Goal: Information Seeking & Learning: Learn about a topic

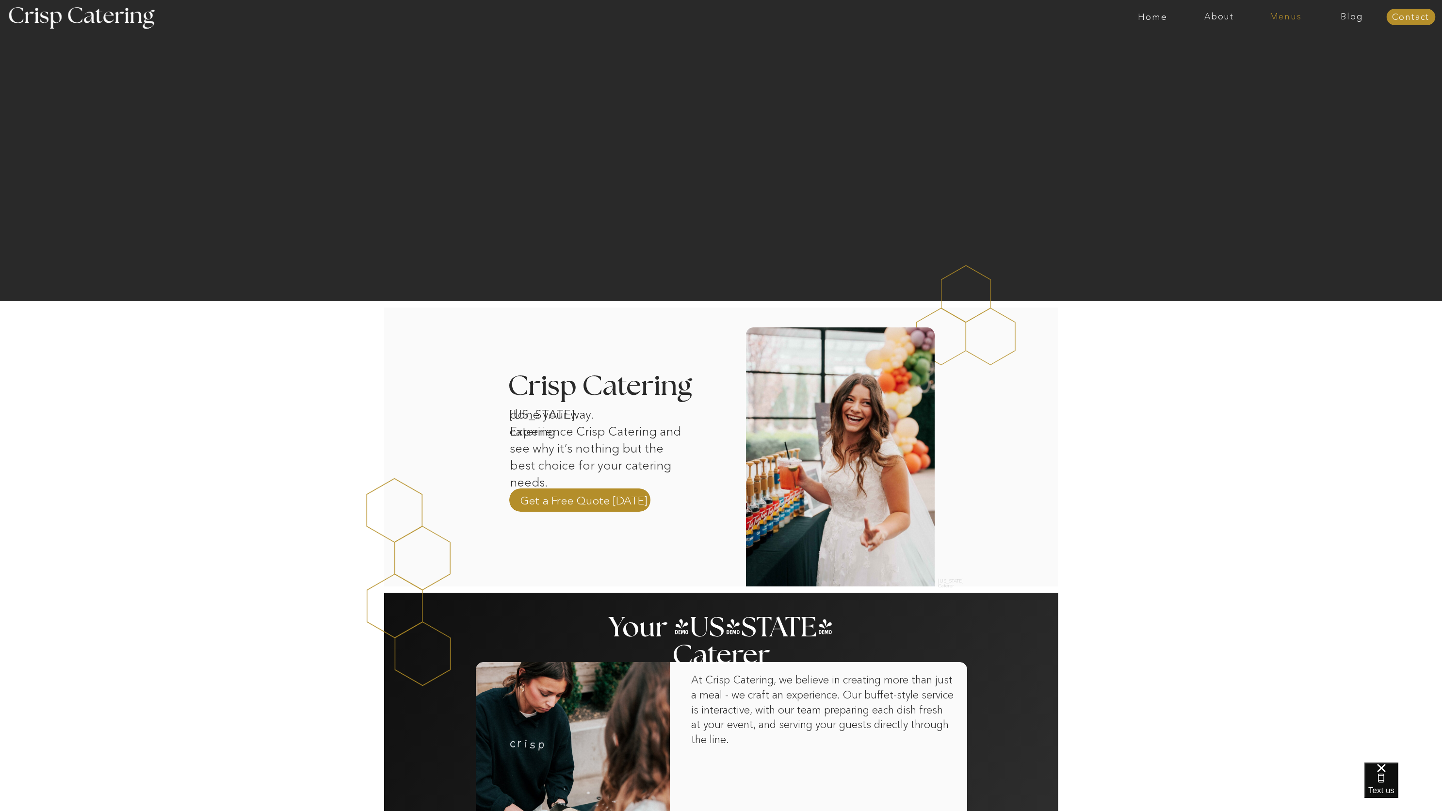
click at [1292, 16] on nav "Menus" at bounding box center [1286, 17] width 66 height 10
click at [1265, 46] on nav "Summer (Mar-Aug)" at bounding box center [1288, 43] width 87 height 9
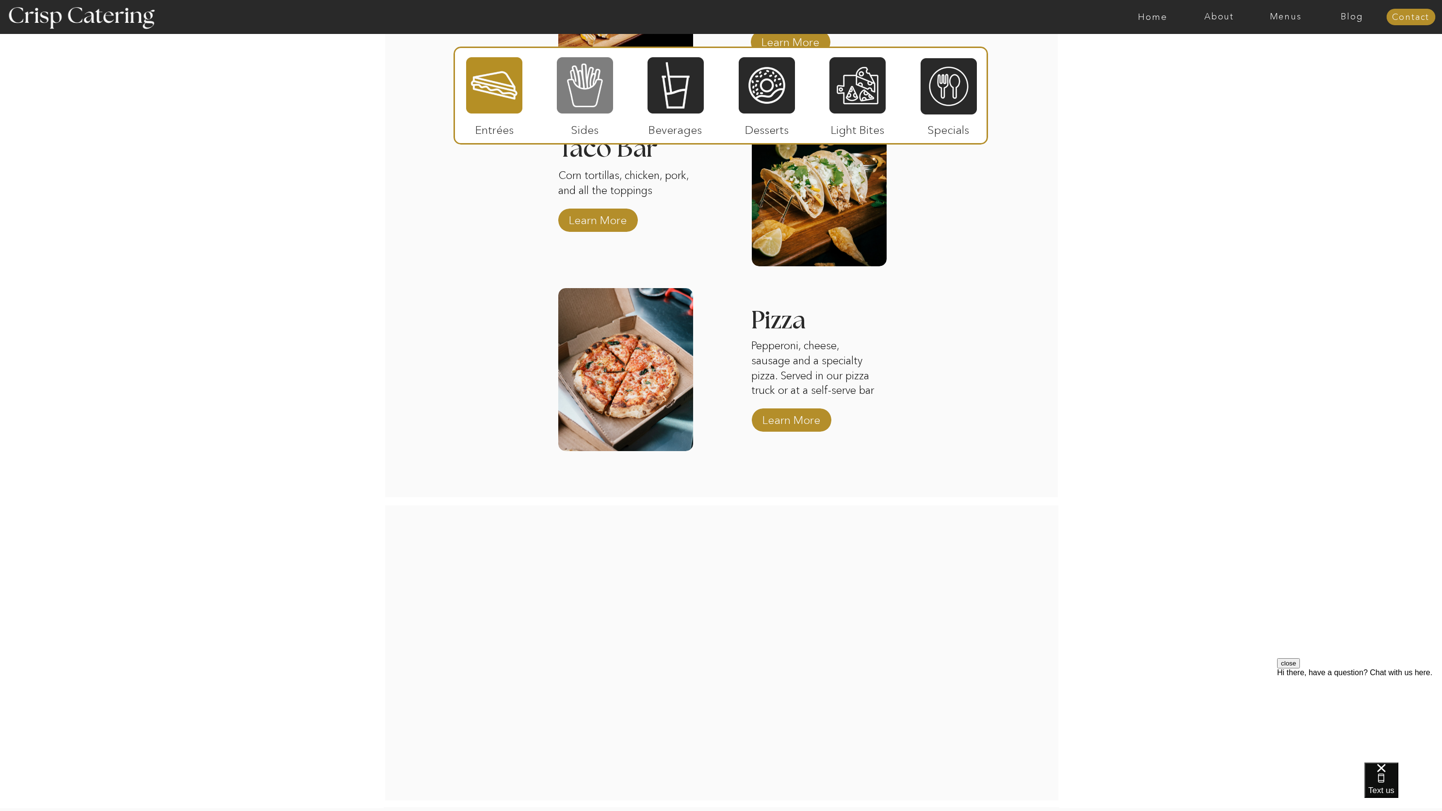
click at [565, 87] on div at bounding box center [585, 85] width 56 height 58
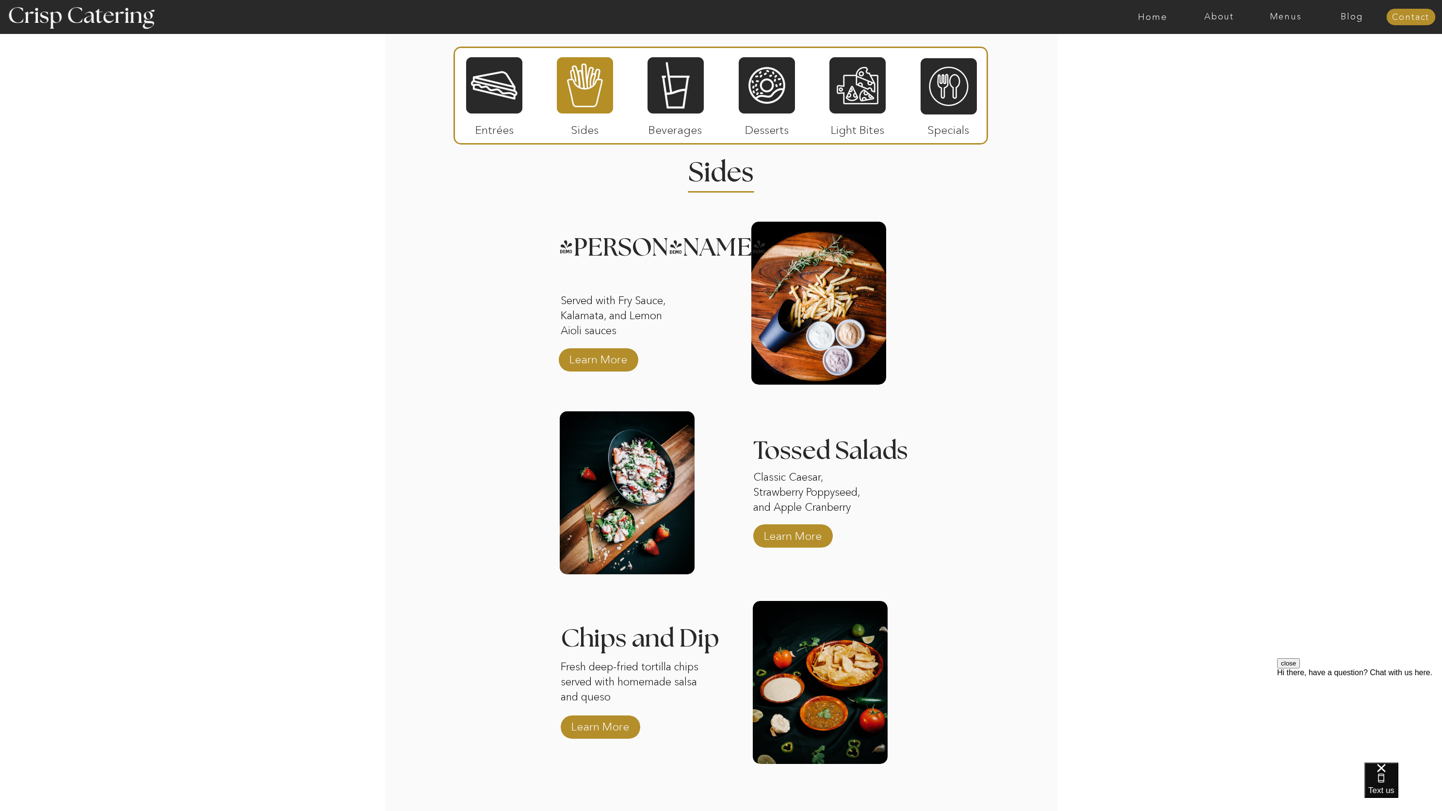
scroll to position [811, 0]
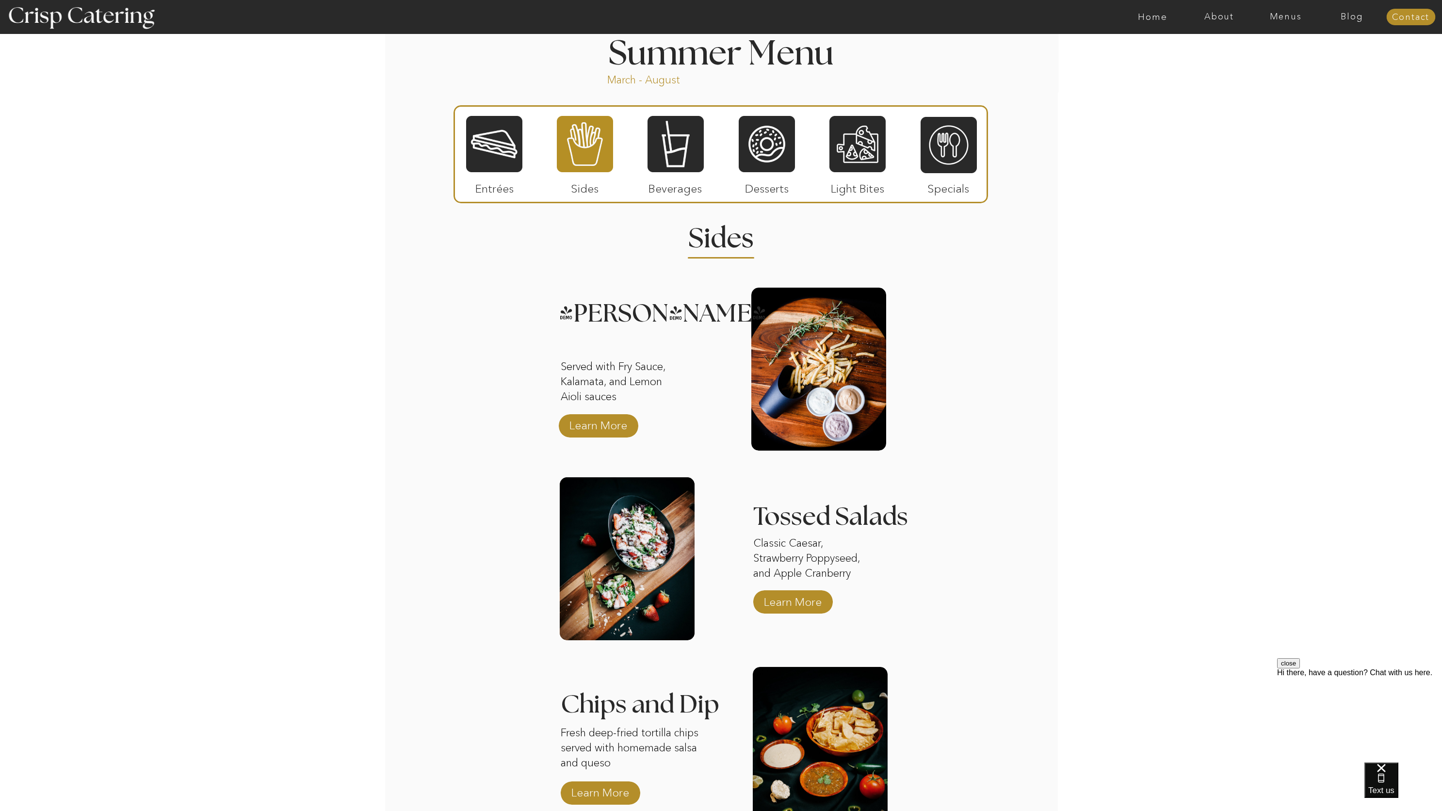
drag, startPoint x: 1288, startPoint y: 16, endPoint x: 1281, endPoint y: 44, distance: 29.2
click at [1288, 16] on nav "Menus" at bounding box center [1286, 17] width 66 height 10
click at [1266, 60] on nav "Winter (Sep-Feb)" at bounding box center [1285, 56] width 80 height 9
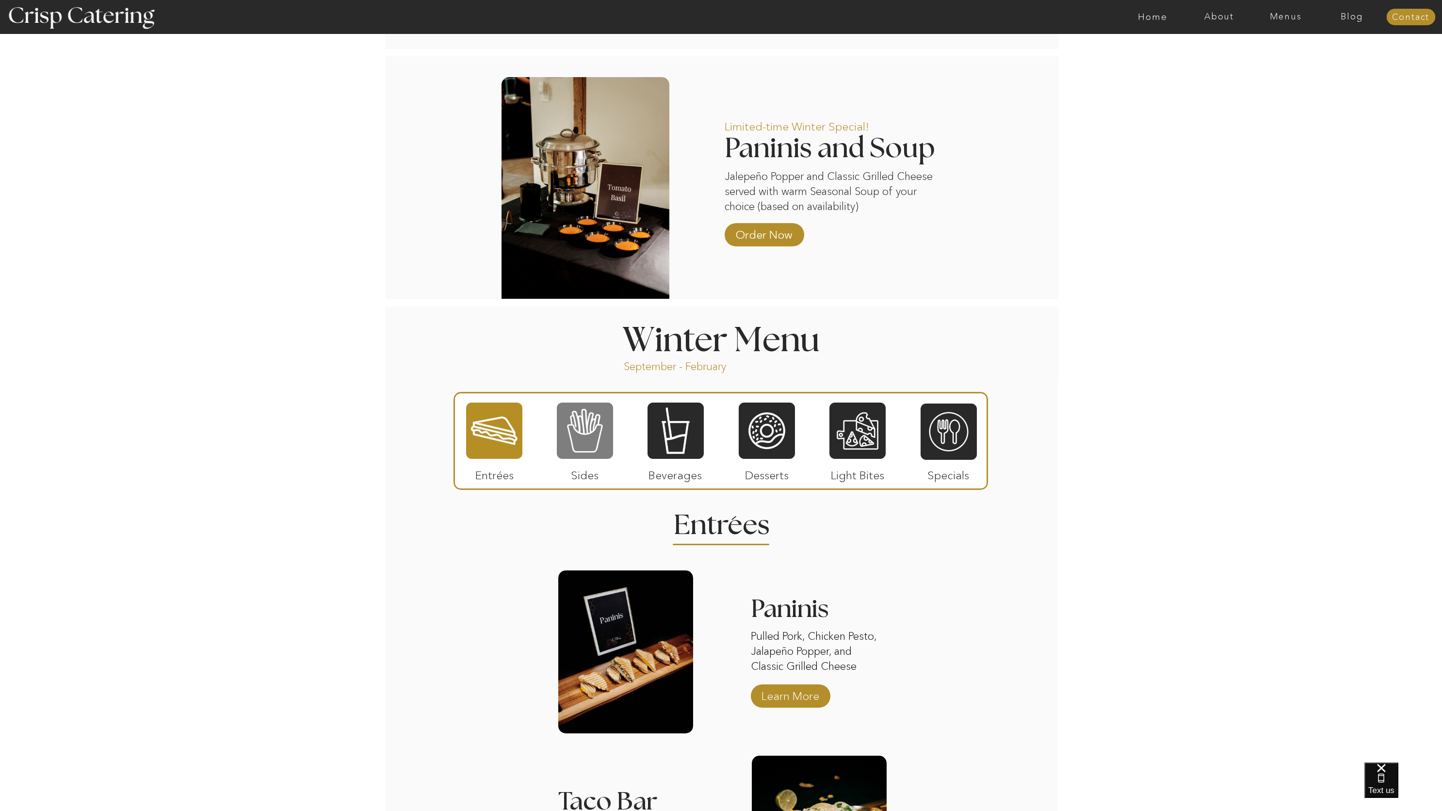
click at [587, 434] on div at bounding box center [585, 431] width 56 height 58
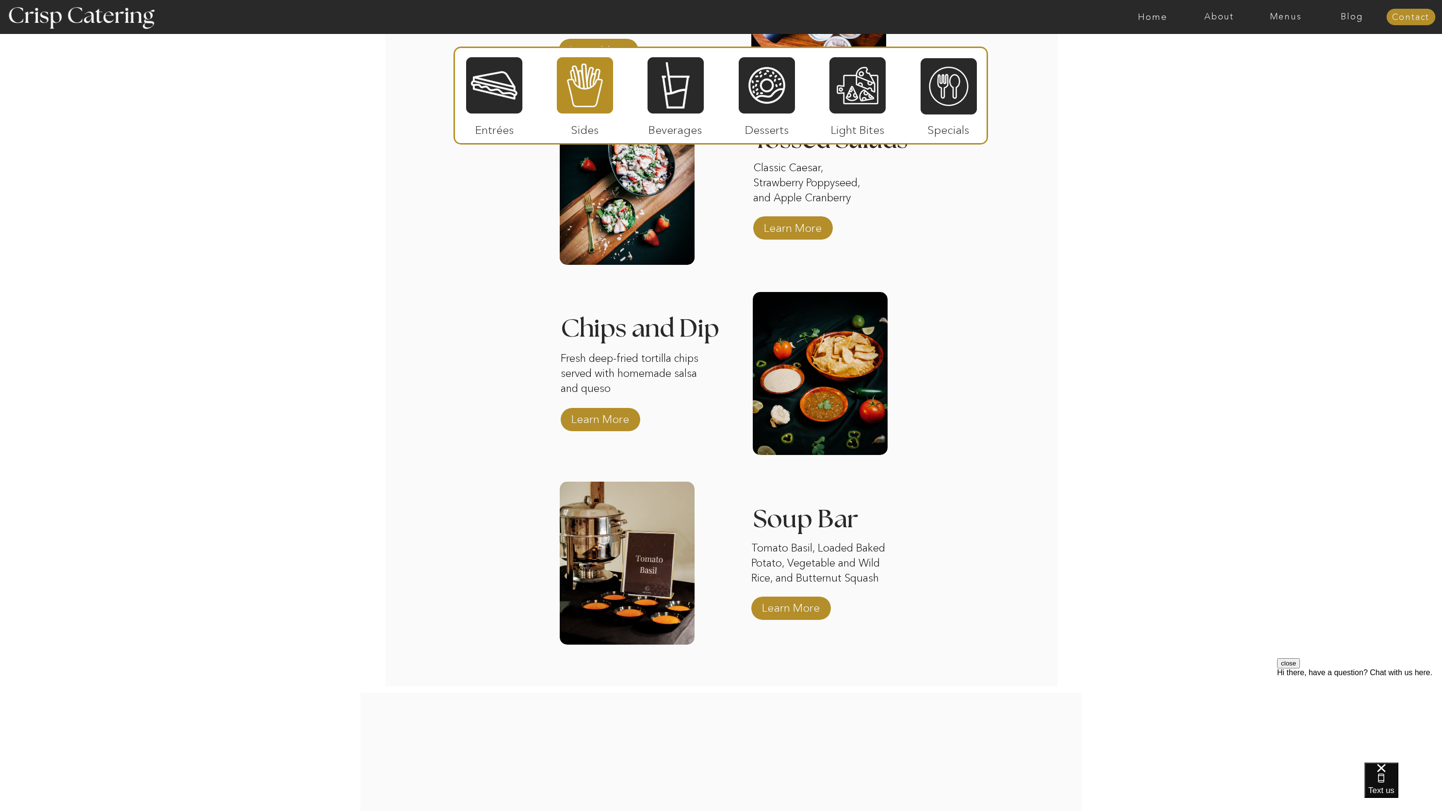
scroll to position [1445, 0]
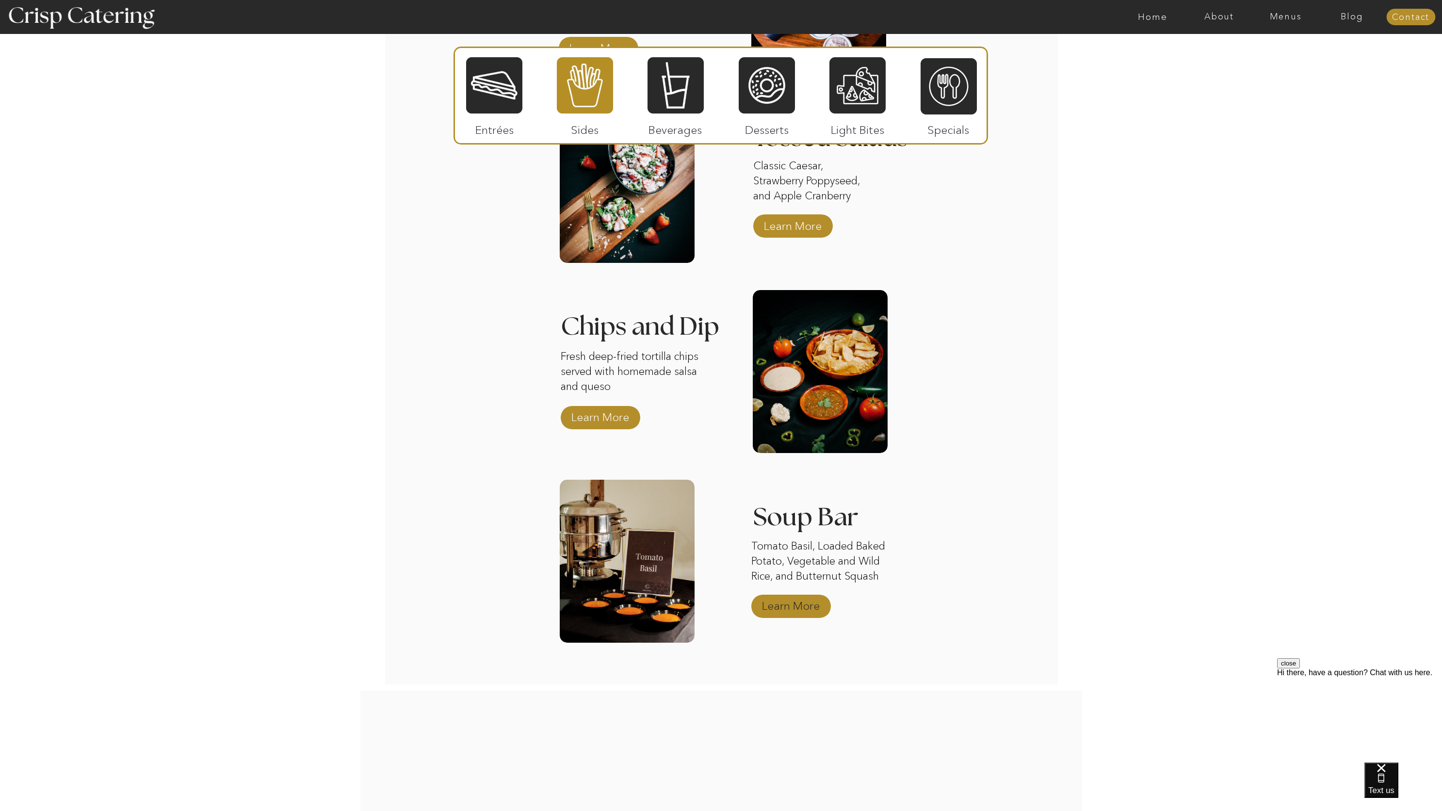
click at [799, 612] on p "Learn More" at bounding box center [791, 603] width 65 height 28
